Goal: Information Seeking & Learning: Understand process/instructions

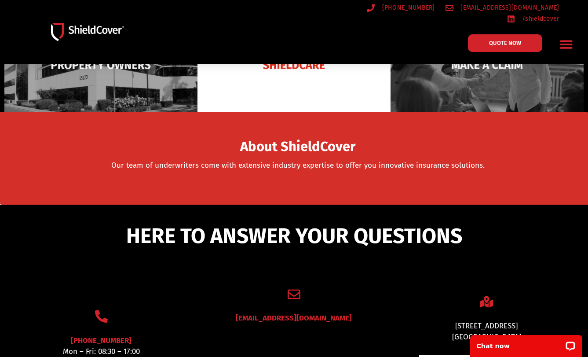
scroll to position [132, 0]
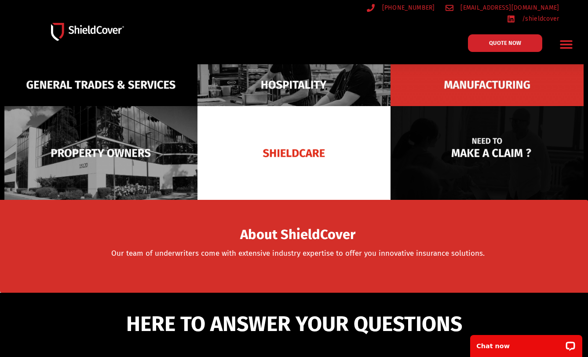
click at [491, 145] on img at bounding box center [487, 153] width 193 height 94
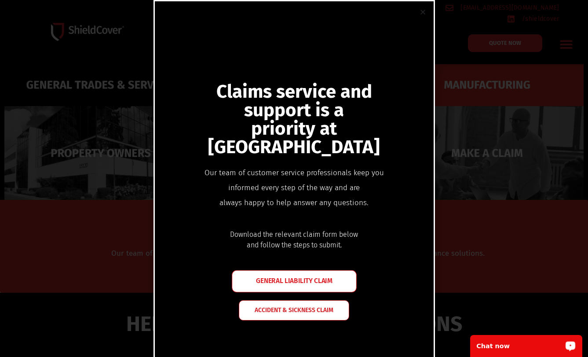
click at [277, 282] on span "GENERAL LIABILITY CLAIM" at bounding box center [294, 280] width 77 height 7
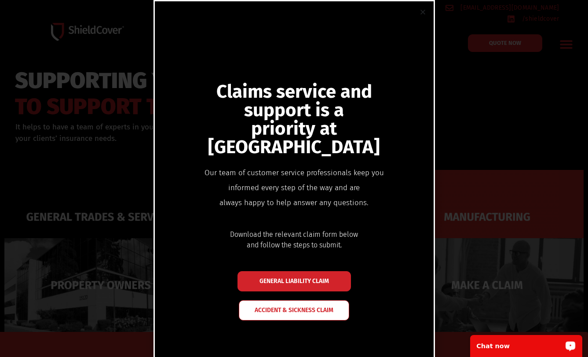
click at [139, 62] on div "Claims service and support is a priority at ShieldCover Our team of customer se…" at bounding box center [294, 178] width 588 height 357
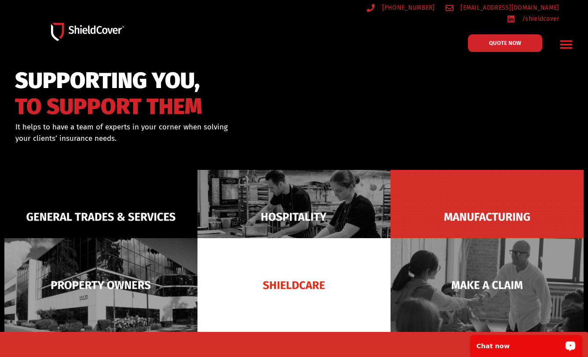
scroll to position [176, 0]
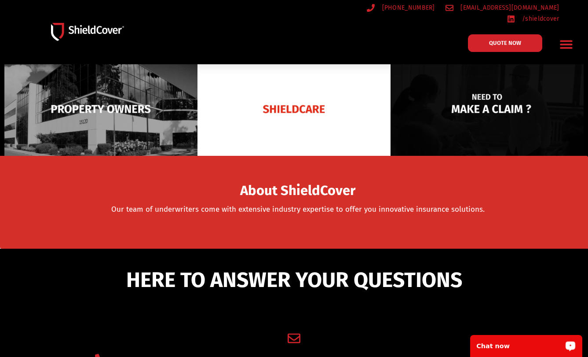
click at [486, 107] on img at bounding box center [487, 109] width 193 height 94
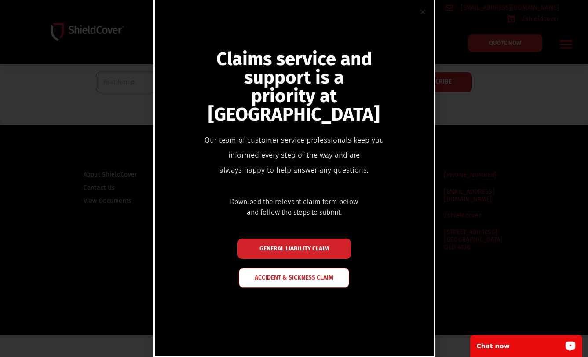
scroll to position [0, 0]
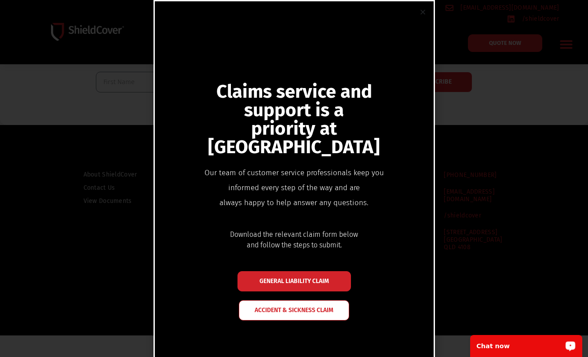
click at [504, 208] on div "Claims service and support is a priority at ShieldCover Our team of customer se…" at bounding box center [294, 178] width 588 height 357
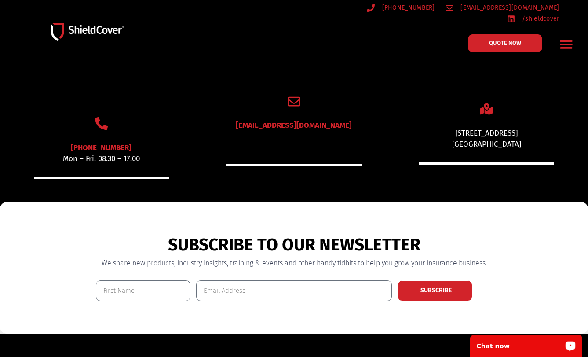
scroll to position [149, 0]
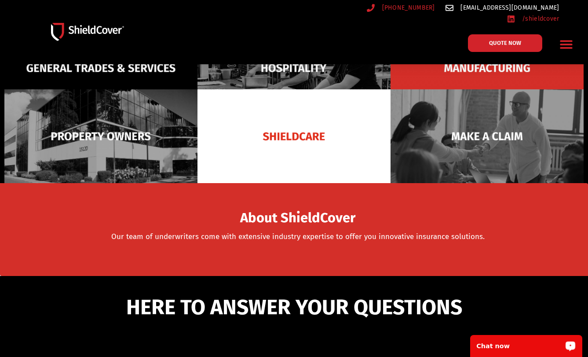
click at [471, 10] on span "[EMAIL_ADDRESS][DOMAIN_NAME]" at bounding box center [508, 7] width 101 height 11
click at [567, 40] on icon "Menu Toggle" at bounding box center [566, 44] width 14 height 14
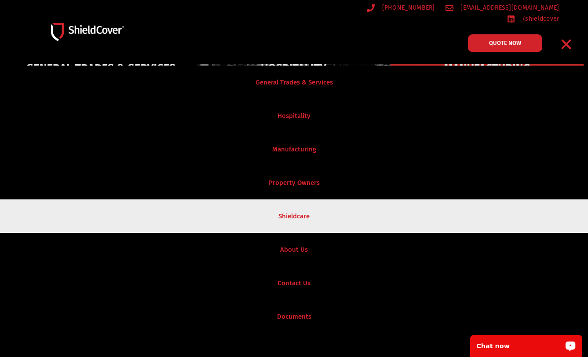
click at [301, 212] on link "Shieldcare" at bounding box center [294, 215] width 588 height 33
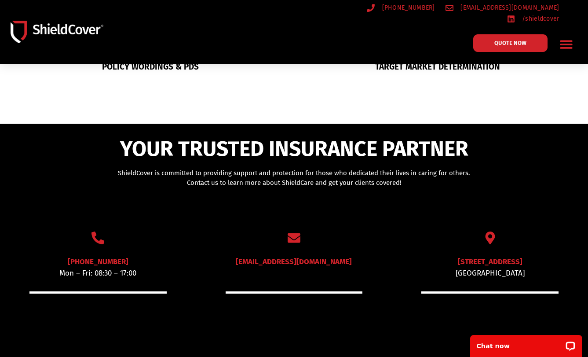
scroll to position [88, 0]
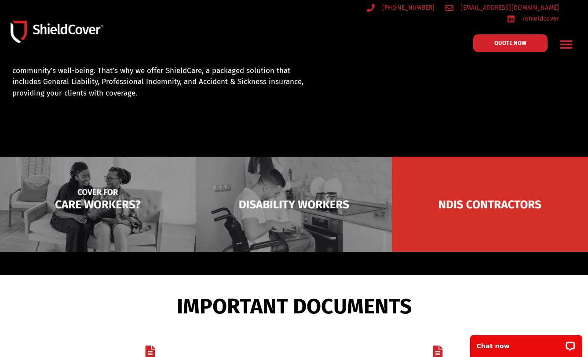
click at [82, 202] on img at bounding box center [98, 204] width 196 height 95
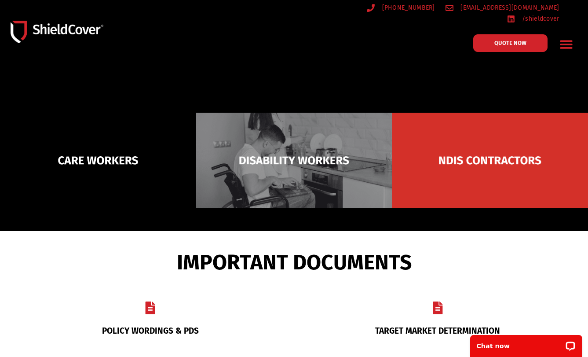
scroll to position [308, 0]
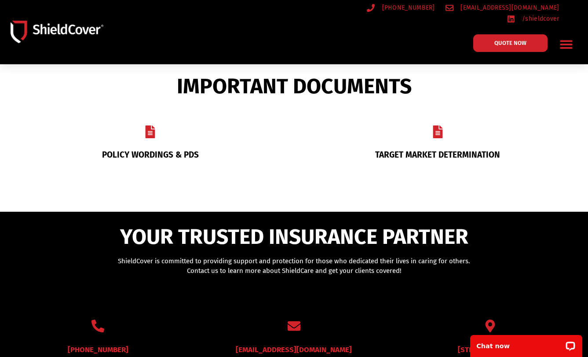
click at [153, 150] on link "POLICY WORDINGS & PDS" at bounding box center [150, 155] width 97 height 10
